Goal: Information Seeking & Learning: Learn about a topic

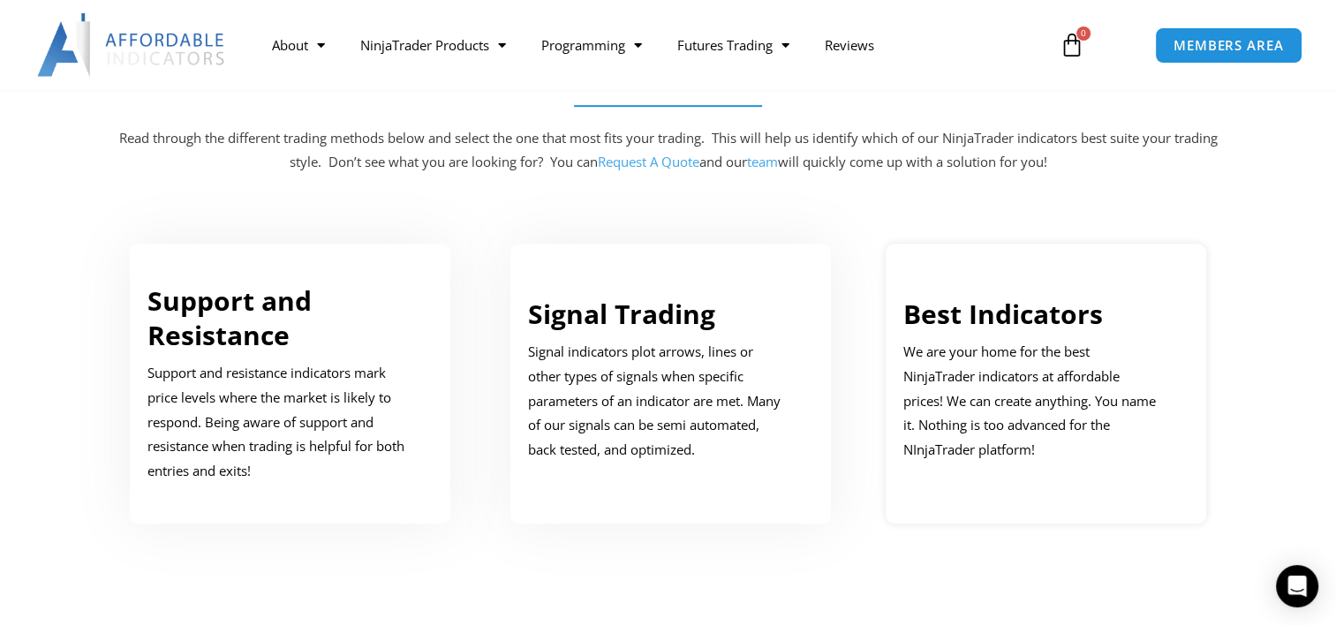
scroll to position [883, 0]
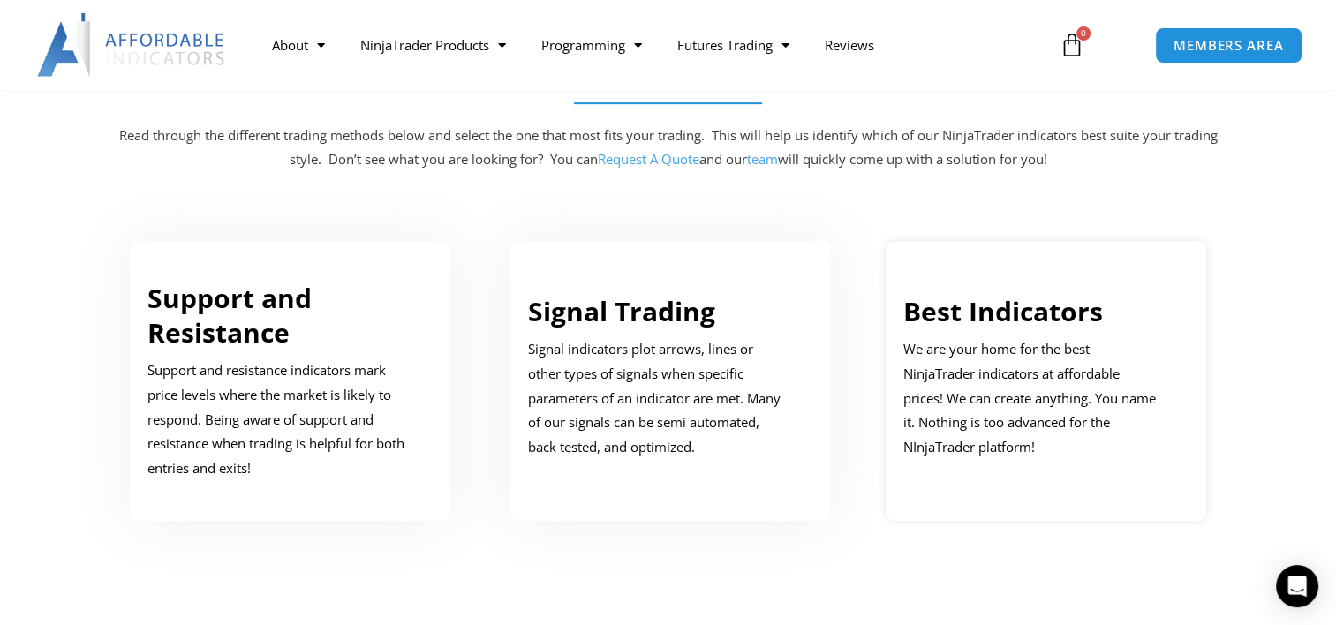
click at [1063, 308] on link "Best Indicators" at bounding box center [1003, 311] width 200 height 36
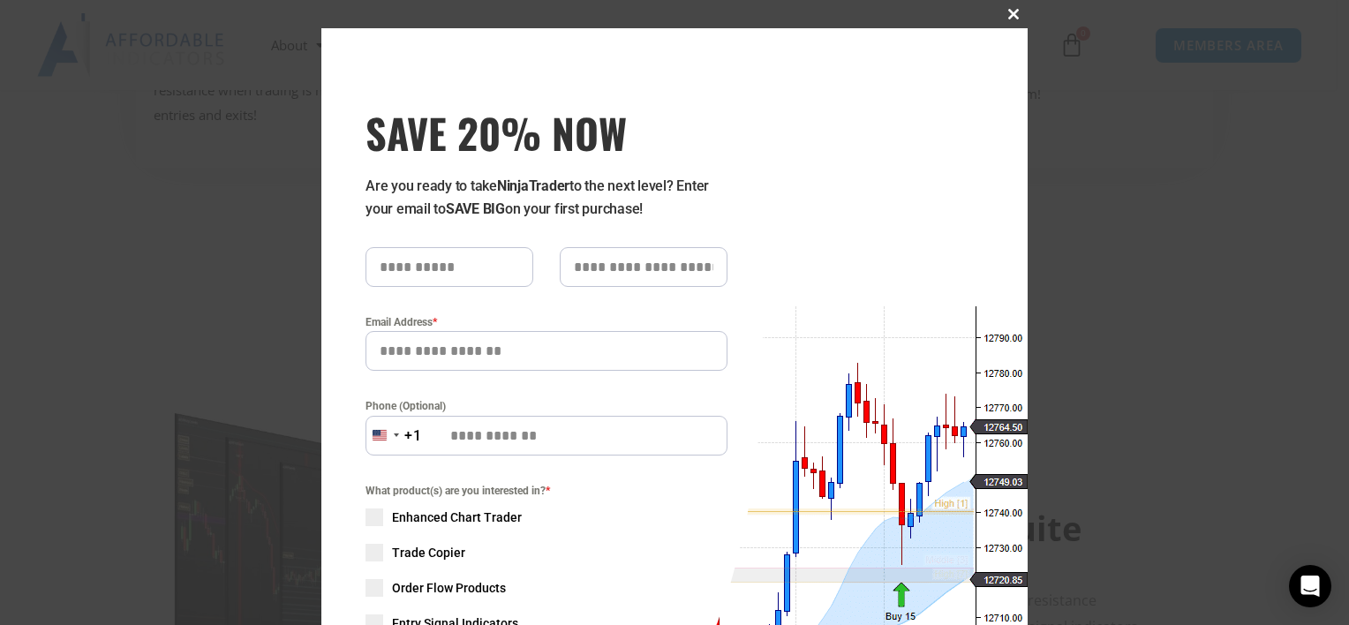
click at [1010, 18] on span "SAVE 20% NOW popup" at bounding box center [1014, 14] width 28 height 11
